Goal: Task Accomplishment & Management: Use online tool/utility

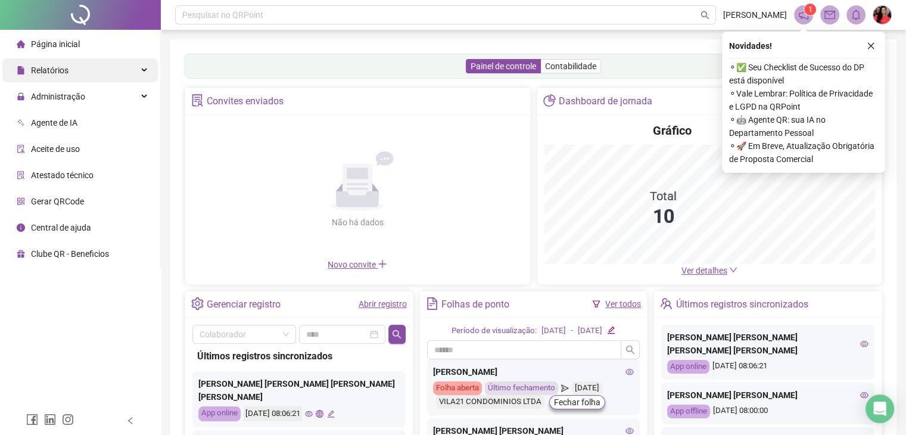
click at [36, 78] on span "Relatórios" at bounding box center [43, 70] width 52 height 24
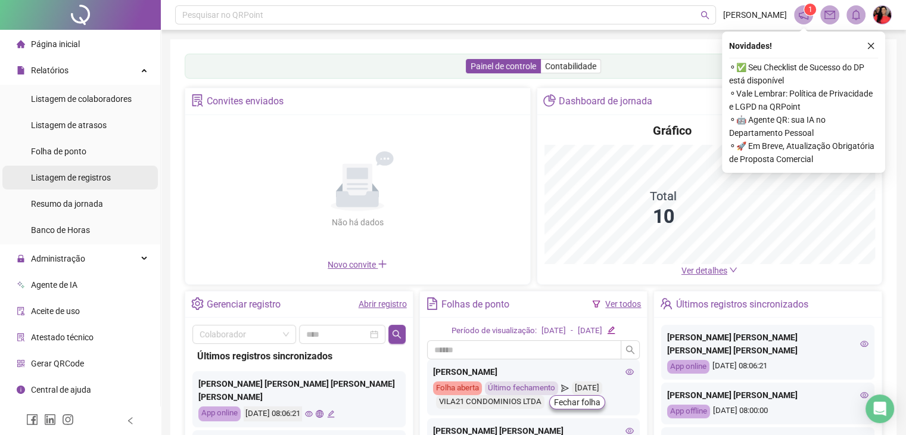
click at [96, 179] on span "Listagem de registros" at bounding box center [71, 178] width 80 height 10
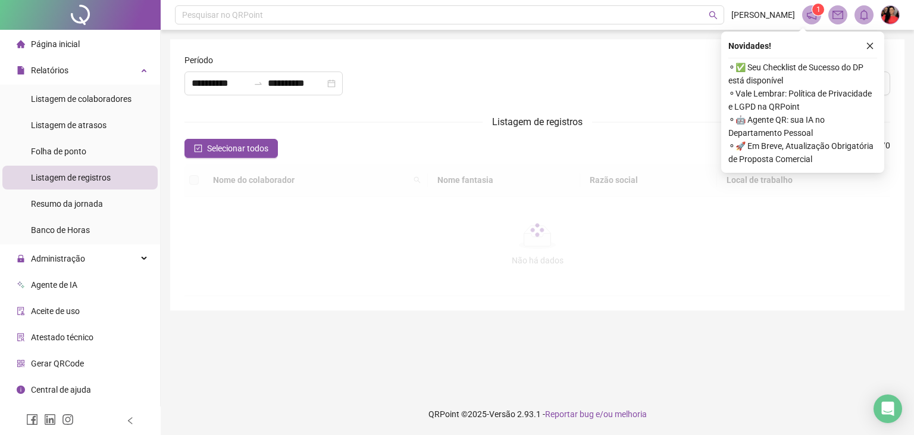
type input "**********"
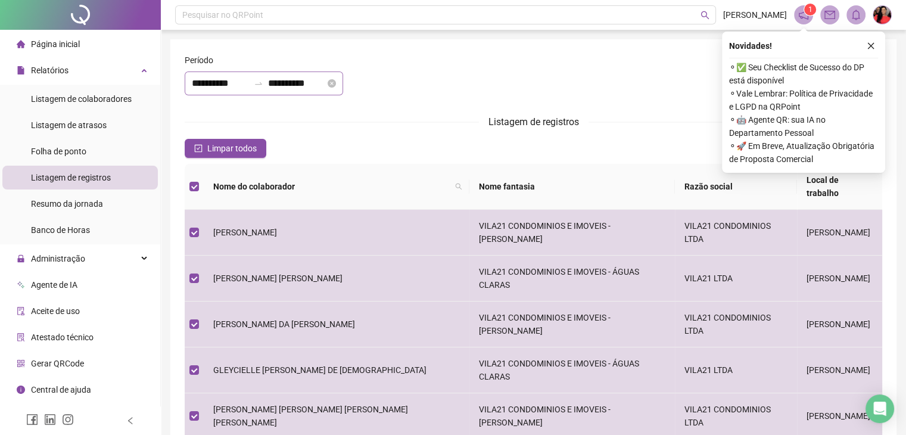
click at [188, 79] on div "**********" at bounding box center [264, 83] width 158 height 24
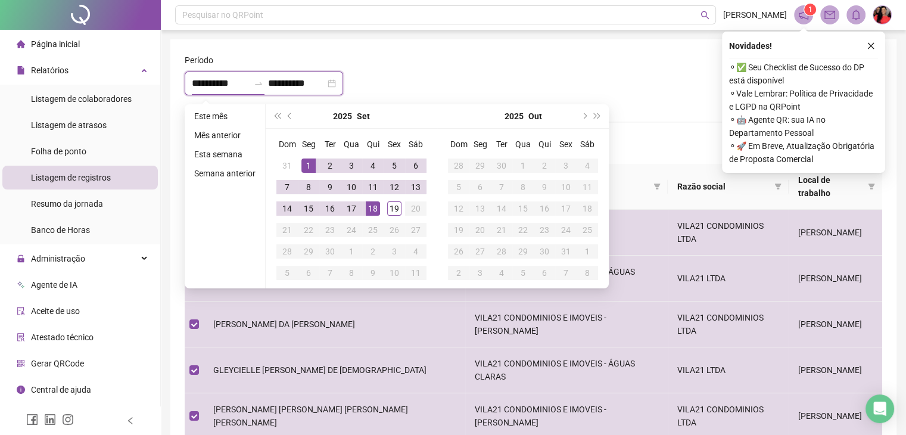
type input "**********"
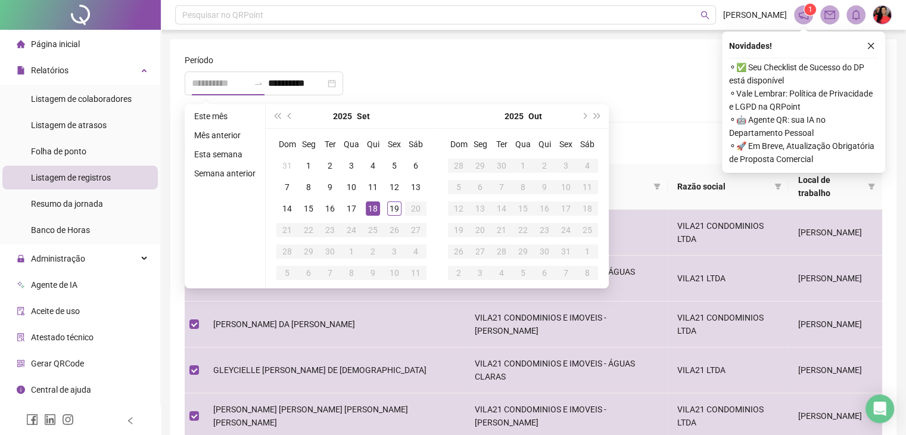
drag, startPoint x: 369, startPoint y: 209, endPoint x: 376, endPoint y: 209, distance: 7.1
click at [369, 209] on div "18" at bounding box center [373, 208] width 14 height 14
type input "**********"
click at [393, 207] on div "19" at bounding box center [394, 208] width 14 height 14
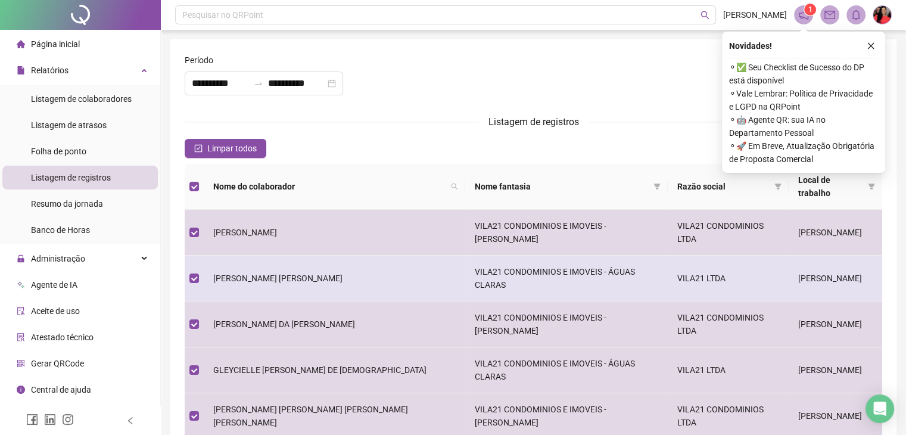
click at [230, 273] on span "[PERSON_NAME] [PERSON_NAME]" at bounding box center [277, 278] width 129 height 10
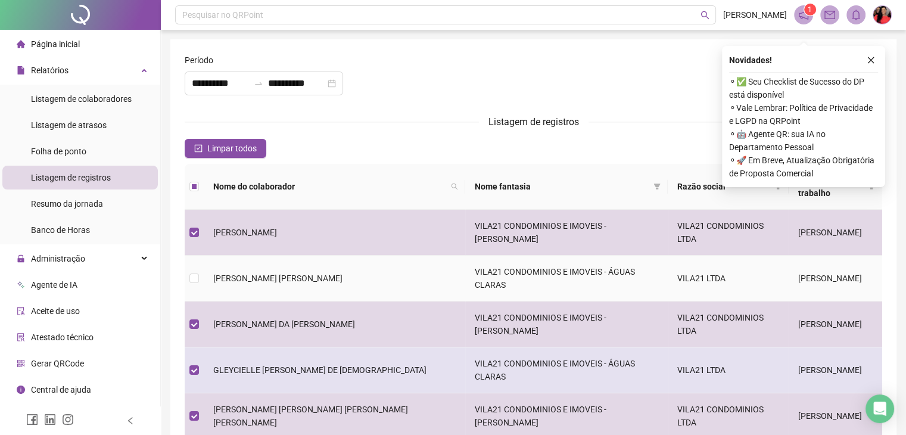
scroll to position [119, 0]
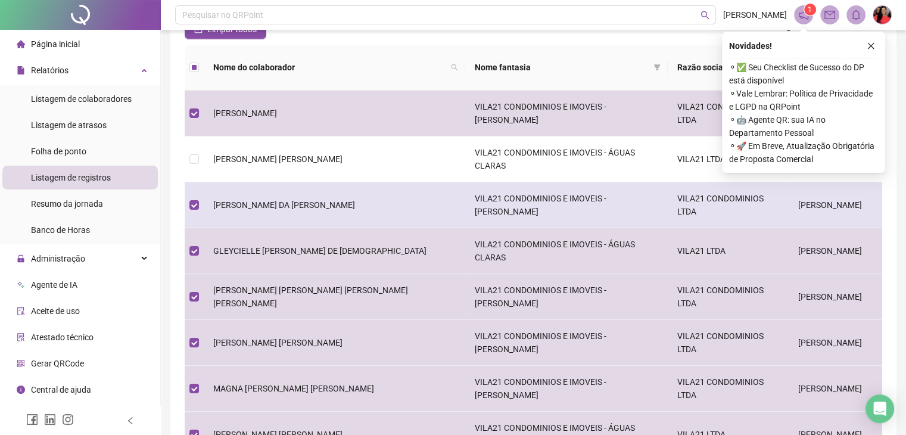
click at [269, 200] on span "[PERSON_NAME] DA [PERSON_NAME]" at bounding box center [284, 205] width 142 height 10
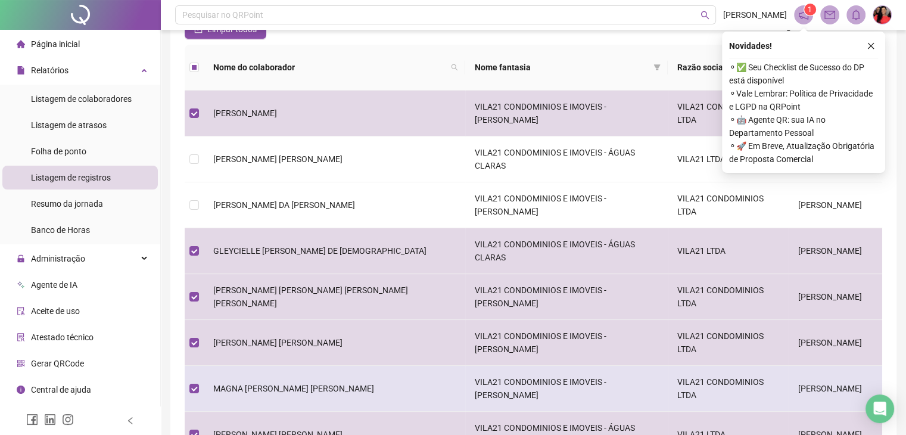
click at [234, 383] on span "MAGNA [PERSON_NAME] [PERSON_NAME]" at bounding box center [293, 388] width 161 height 10
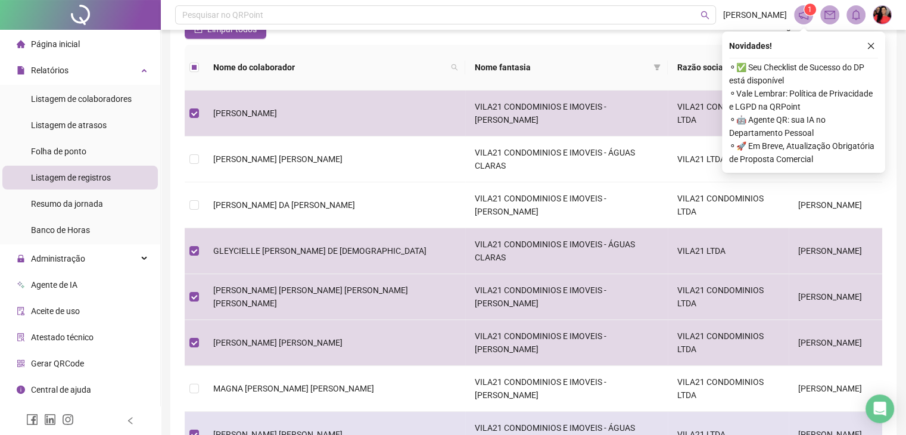
click at [241, 429] on span "[PERSON_NAME] [PERSON_NAME]" at bounding box center [277, 434] width 129 height 10
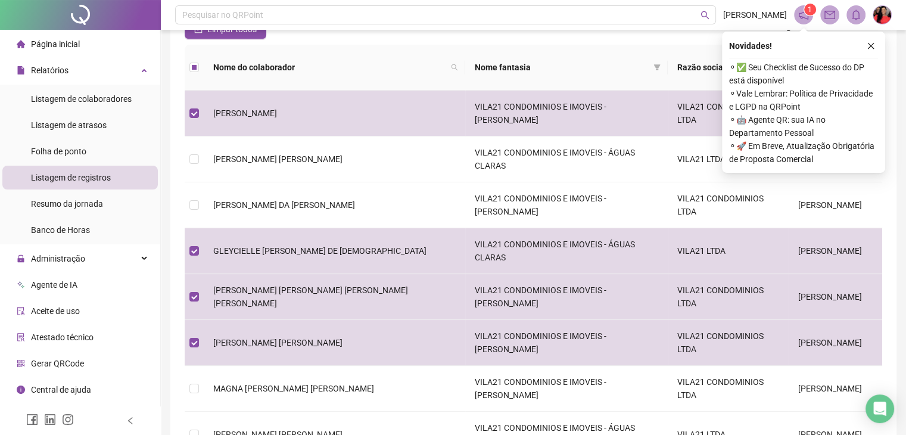
click at [878, 51] on div "Novidades ! ⚬ ✅ Seu Checklist de Sucesso do DP está disponível ⚬ Vale Lembrar: …" at bounding box center [803, 102] width 163 height 141
click at [874, 45] on icon "close" at bounding box center [870, 46] width 8 height 8
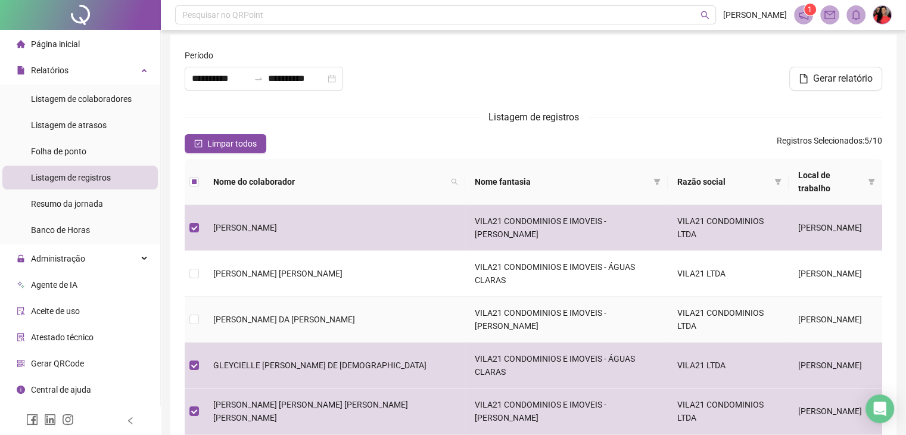
scroll to position [0, 0]
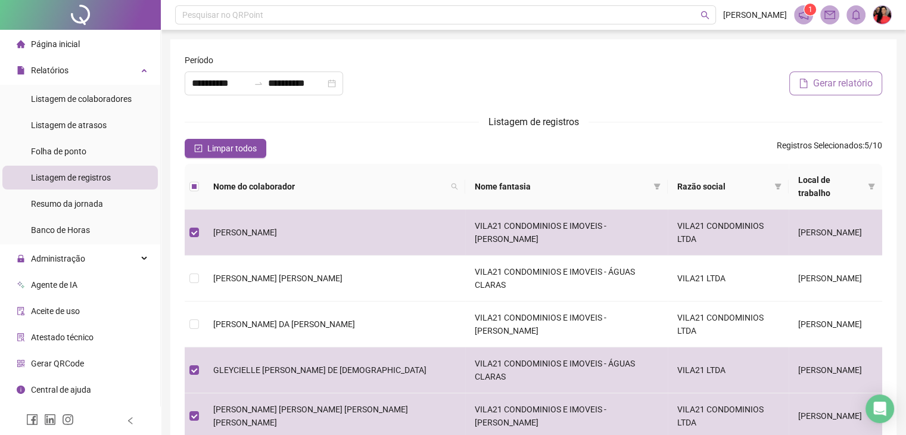
click at [833, 82] on span "Gerar relatório" at bounding box center [843, 83] width 60 height 14
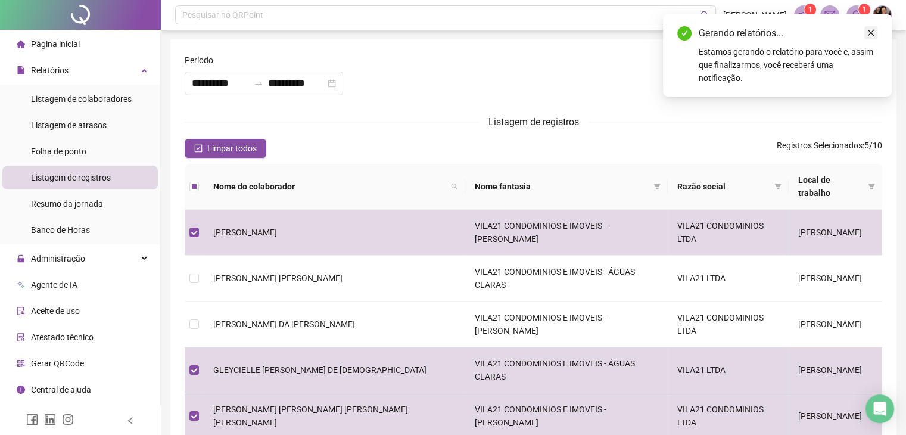
click at [873, 36] on icon "close" at bounding box center [870, 33] width 8 height 8
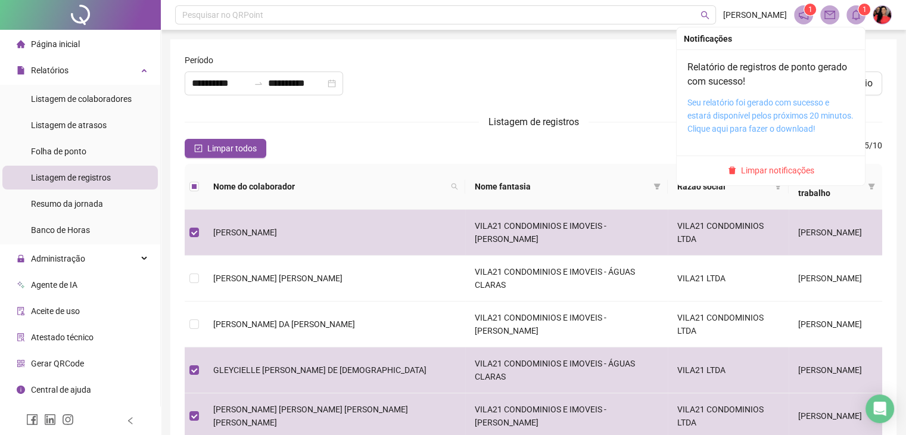
click at [713, 105] on link "Seu relatório foi gerado com sucesso e estará disponível pelos próximos 20 minu…" at bounding box center [770, 116] width 166 height 36
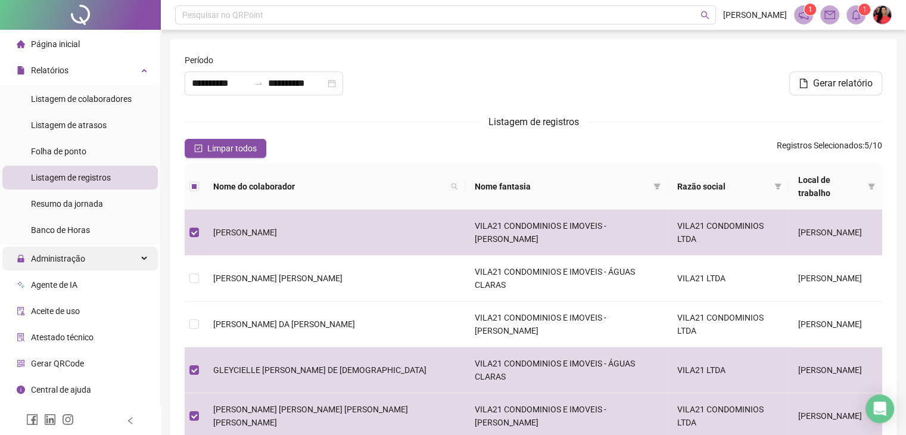
click at [64, 258] on span "Administração" at bounding box center [58, 259] width 54 height 10
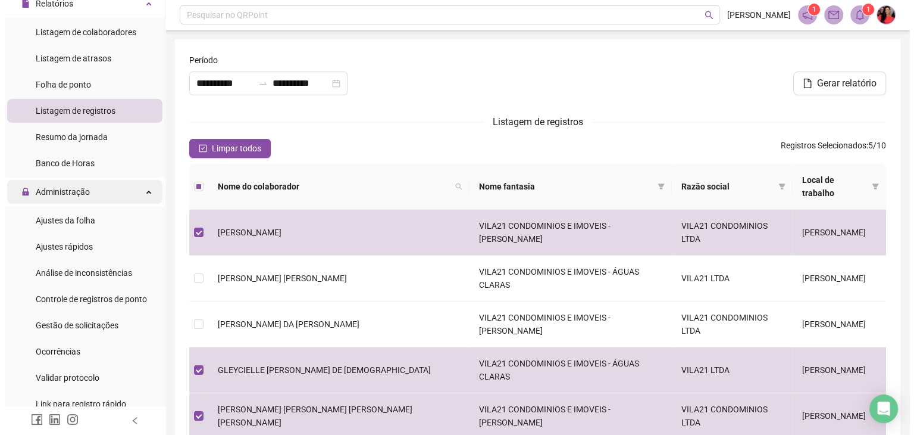
scroll to position [119, 0]
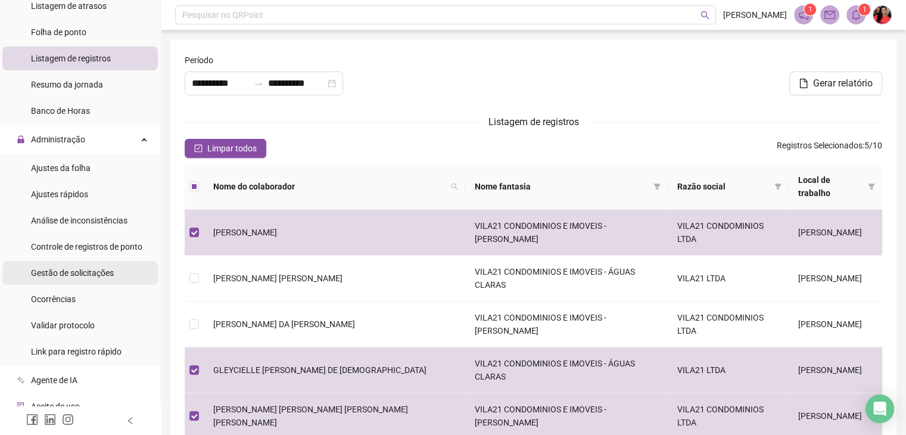
click at [82, 277] on span "Gestão de solicitações" at bounding box center [72, 273] width 83 height 10
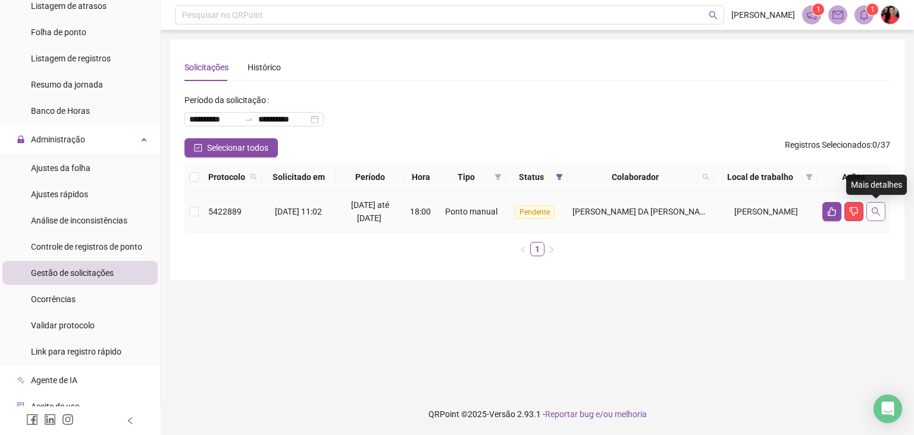
click at [876, 216] on icon "search" at bounding box center [877, 212] width 10 height 10
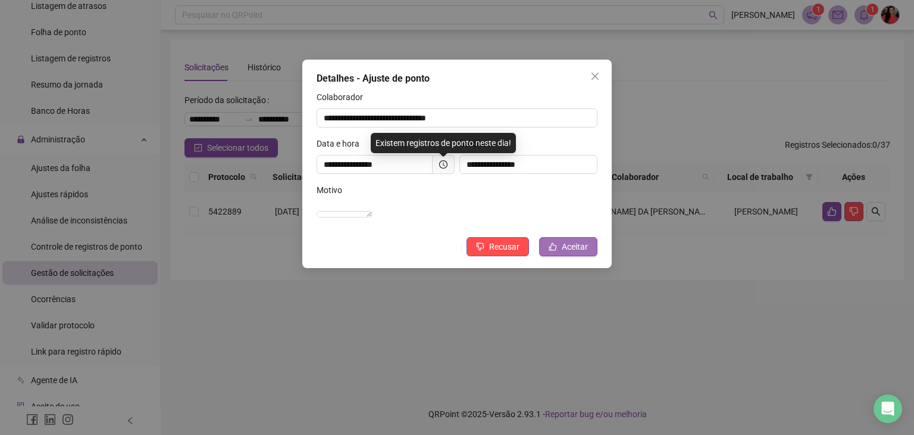
click at [562, 253] on span "Aceitar" at bounding box center [575, 246] width 26 height 13
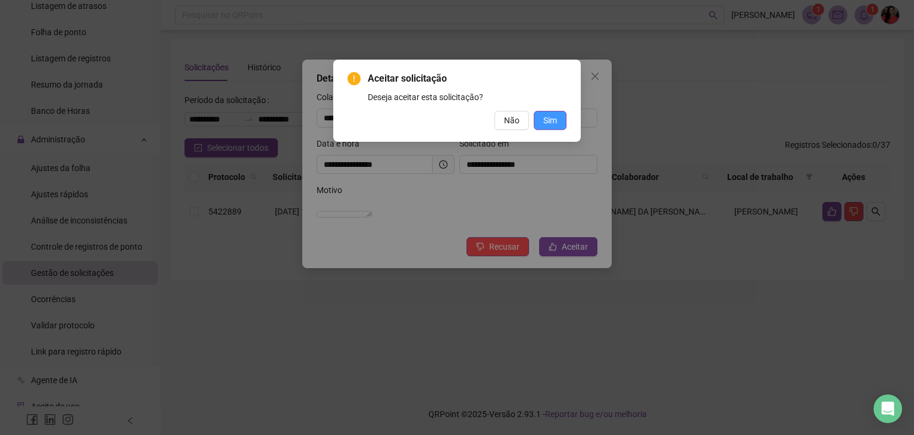
click at [550, 115] on span "Sim" at bounding box center [551, 120] width 14 height 13
